Goal: Navigation & Orientation: Go to known website

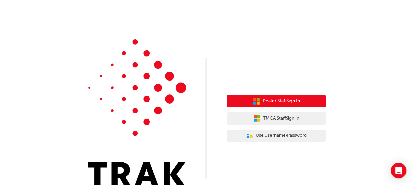
click at [303, 103] on button "Dealer Staff Sign In" at bounding box center [276, 101] width 99 height 12
